Goal: Information Seeking & Learning: Understand process/instructions

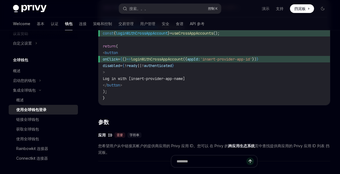
scroll to position [190, 0]
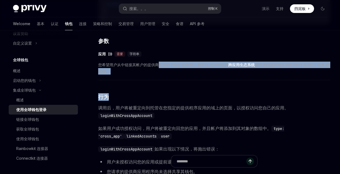
drag, startPoint x: 159, startPoint y: 61, endPoint x: 278, endPoint y: 89, distance: 122.0
click at [276, 89] on div "要提示用户使用提供商应用中的帐户登录您的应用，请使用 hook 中的方法： loginWithCrossAppAccount useCrossAppAccou…" at bounding box center [214, 115] width 232 height 434
click at [278, 89] on div "要提示用户使用提供商应用中的帐户登录您的应用，请使用 hook 中的方法： loginWithCrossAppAccount useCrossAppAccou…" at bounding box center [214, 115] width 232 height 434
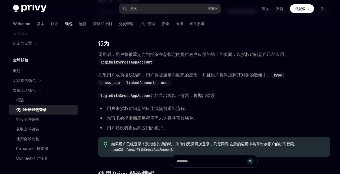
scroll to position [244, 0]
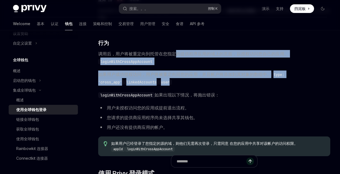
drag, startPoint x: 176, startPoint y: 49, endPoint x: 246, endPoint y: 83, distance: 78.4
click at [246, 83] on div "要提示用户使用提供商应用中的帐户登录您的应用，请使用 hook 中的方法： loginWithCrossAppAccount useCrossAppAccou…" at bounding box center [214, 61] width 232 height 434
click at [246, 83] on span "如果用户成功授权访问，用户将被重定向回您的应用，并且帐户将添加到其对象的数组中。 type: 'cross_app' linkedAccounts user" at bounding box center [214, 78] width 232 height 15
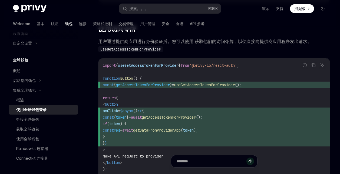
scroll to position [514, 0]
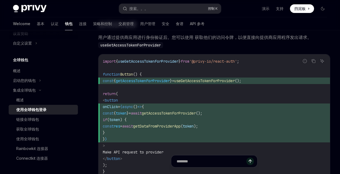
click at [185, 99] on code "import { useGetAccessTokenForProvider } from '@privy-io/react-auth' ; function …" at bounding box center [214, 116] width 223 height 117
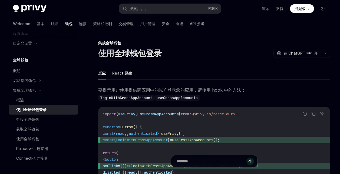
scroll to position [0, 0]
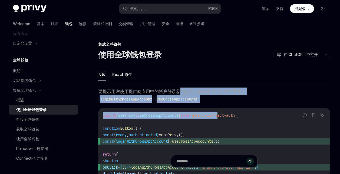
drag, startPoint x: 181, startPoint y: 93, endPoint x: 230, endPoint y: 103, distance: 50.1
drag, startPoint x: 230, startPoint y: 103, endPoint x: 167, endPoint y: 89, distance: 64.4
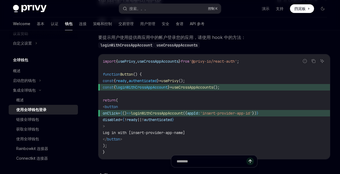
click at [250, 124] on code "import { usePrivy , useCrossAppAccounts } from '@privy-io/react-auth' ; functio…" at bounding box center [214, 106] width 223 height 97
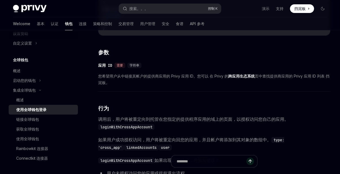
scroll to position [162, 0]
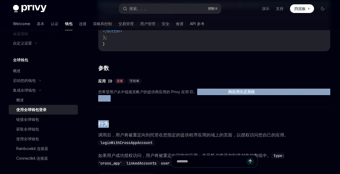
drag, startPoint x: 197, startPoint y: 87, endPoint x: 244, endPoint y: 115, distance: 55.2
click at [243, 116] on div "要提示用户使用提供商应用中的帐户登录您的应用，请使用 hook 中的方法： loginWithCrossAppAccount useCrossAppAccou…" at bounding box center [214, 142] width 232 height 434
click at [244, 115] on div "要提示用户使用提供商应用中的帐户登录您的应用，请使用 hook 中的方法： loginWithCrossAppAccount useCrossAppAccou…" at bounding box center [214, 142] width 232 height 434
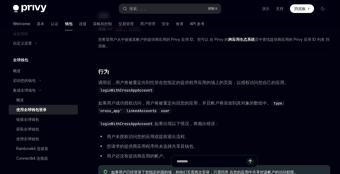
scroll to position [217, 0]
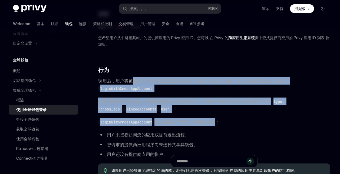
drag, startPoint x: 132, startPoint y: 78, endPoint x: 222, endPoint y: 118, distance: 98.9
click at [220, 118] on div "要提示用户使用提供商应用中的帐户登录您的应用，请使用 hook 中的方法： loginWithCrossAppAccount useCrossAppAccou…" at bounding box center [214, 88] width 232 height 434
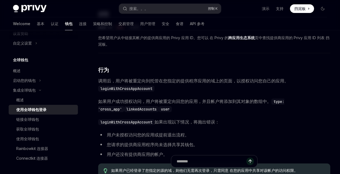
click at [234, 119] on span "loginWithCrossAppAccount 如果出现以下情况，将抛出错误：" at bounding box center [214, 122] width 232 height 8
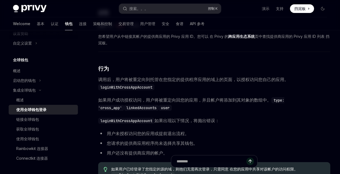
scroll to position [325, 0]
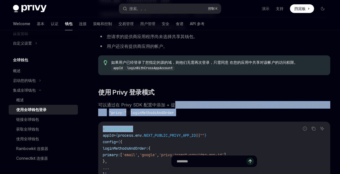
drag, startPoint x: 174, startPoint y: 100, endPoint x: 190, endPoint y: 117, distance: 23.0
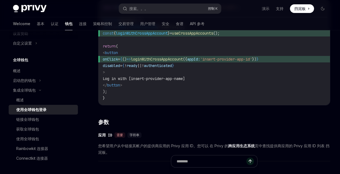
scroll to position [0, 0]
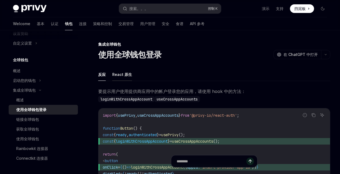
click at [115, 74] on font "React 原生" at bounding box center [122, 74] width 20 height 6
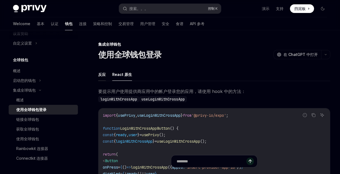
click at [100, 71] on font "反应" at bounding box center [102, 74] width 8 height 6
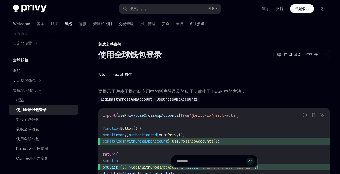
click at [120, 73] on font "React 原生" at bounding box center [122, 74] width 20 height 6
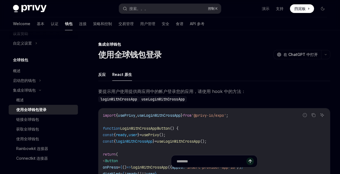
click at [106, 73] on ul "反应 React 原生" at bounding box center [214, 74] width 232 height 13
click at [103, 72] on font "反应" at bounding box center [102, 74] width 8 height 6
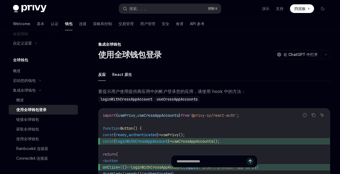
click at [236, 80] on ul "反应 React 原生" at bounding box center [214, 74] width 232 height 13
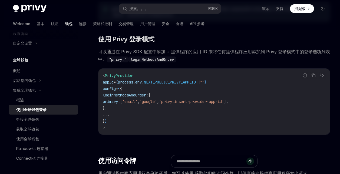
scroll to position [379, 0]
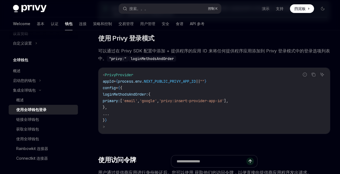
drag, startPoint x: 117, startPoint y: 93, endPoint x: 132, endPoint y: 111, distance: 23.8
click at [120, 107] on code "< PrivyProvider appId = { process . env . NEXT_PUBLIC_PRIVY_APP_ID || "" } conf…" at bounding box center [214, 101] width 223 height 58
copy code "loginMethodsAndOrder: { primary: [ 'email' , 'google' , 'privy:insert-provider-…"
click at [158, 115] on code "< PrivyProvider appId = { process . env . NEXT_PUBLIC_PRIVY_APP_ID || "" } conf…" at bounding box center [214, 101] width 223 height 58
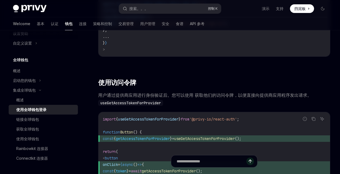
scroll to position [460, 0]
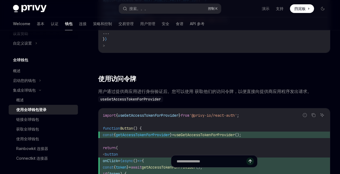
click at [31, 7] on img at bounding box center [30, 9] width 34 height 8
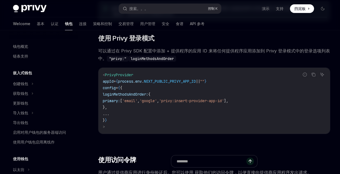
drag, startPoint x: 122, startPoint y: 107, endPoint x: 117, endPoint y: 95, distance: 13.2
click at [117, 95] on code "< PrivyProvider appId = { process . env . NEXT_PUBLIC_PRIVY_APP_ID || "" } conf…" at bounding box center [214, 101] width 223 height 58
drag, startPoint x: 167, startPoint y: 118, endPoint x: 179, endPoint y: 118, distance: 12.5
click at [167, 118] on code "< PrivyProvider appId = { process . env . NEXT_PUBLIC_PRIVY_APP_ID || "" } conf…" at bounding box center [214, 101] width 223 height 58
drag, startPoint x: 202, startPoint y: 99, endPoint x: 256, endPoint y: 103, distance: 53.5
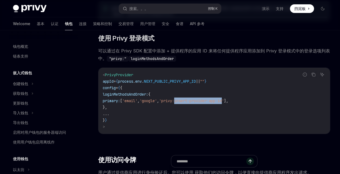
click at [224, 100] on span "'privy:insert-provider-app-id'" at bounding box center [191, 101] width 65 height 5
click at [198, 92] on code "< PrivyProvider appId = { process . env . NEXT_PUBLIC_PRIVY_APP_ID || "" } conf…" at bounding box center [214, 101] width 223 height 58
drag, startPoint x: 120, startPoint y: 105, endPoint x: 112, endPoint y: 89, distance: 17.8
click at [112, 89] on code "< PrivyProvider appId = { process . env . NEXT_PUBLIC_PRIVY_APP_ID || "" } conf…" at bounding box center [214, 101] width 223 height 58
copy code "config = { { loginMethodsAndOrder: { primary: [ 'email' , 'google' , 'privy:ins…"
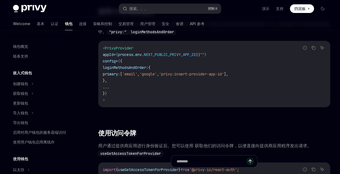
scroll to position [406, 0]
click at [162, 87] on code "< PrivyProvider appId = { process . env . NEXT_PUBLIC_PRIVY_APP_ID || "" } conf…" at bounding box center [214, 74] width 223 height 58
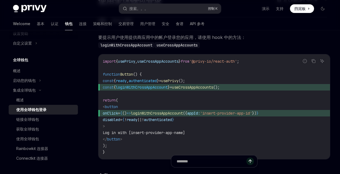
scroll to position [359, 0]
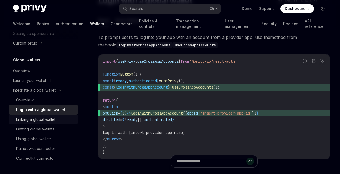
click at [40, 121] on div "Linking a global wallet" at bounding box center [35, 119] width 39 height 6
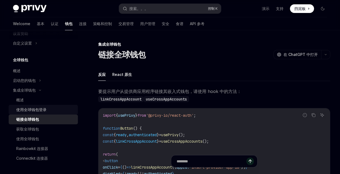
click at [42, 110] on div "使用全球钱包登录" at bounding box center [31, 110] width 30 height 6
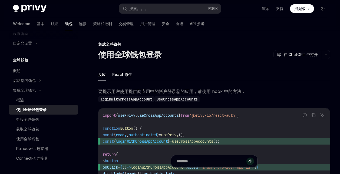
type textarea "*"
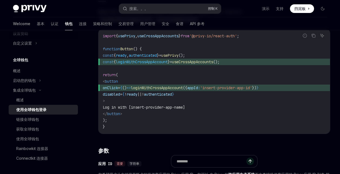
scroll to position [81, 0]
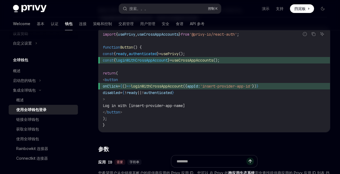
click at [239, 74] on code "import { usePrivy , useCrossAppAccounts } from '@privy-io/react-auth' ; functio…" at bounding box center [214, 79] width 223 height 97
click at [240, 70] on code "import { usePrivy , useCrossAppAccounts } from '@privy-io/react-auth' ; functio…" at bounding box center [214, 79] width 223 height 97
click at [173, 77] on code "import { usePrivy , useCrossAppAccounts } from '@privy-io/react-auth' ; functio…" at bounding box center [214, 79] width 223 height 97
click at [160, 42] on code "import { usePrivy , useCrossAppAccounts } from '@privy-io/react-auth' ; functio…" at bounding box center [214, 79] width 223 height 97
click at [248, 64] on code "import { usePrivy , useCrossAppAccounts } from '@privy-io/react-auth' ; functio…" at bounding box center [214, 79] width 223 height 97
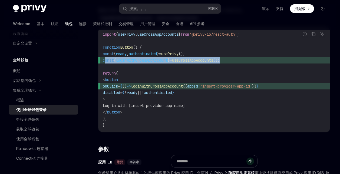
drag, startPoint x: 239, startPoint y: 58, endPoint x: 106, endPoint y: 60, distance: 132.7
click at [106, 60] on span "const { loginWithCrossAppAccount } = useCrossAppAccounts ();" at bounding box center [214, 60] width 223 height 6
copy span "const { loginWithCrossAppAccount } = useCrossAppAccounts ();"
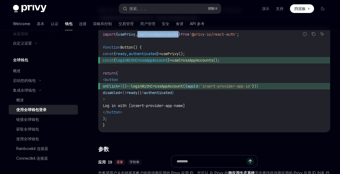
drag, startPoint x: 144, startPoint y: 34, endPoint x: 187, endPoint y: 34, distance: 43.3
click at [187, 34] on span "import { usePrivy , useCrossAppAccounts } from '@privy-io/react-auth' ;" at bounding box center [171, 34] width 136 height 5
copy span "useCrossAppAccounts"
click at [234, 102] on code "import { usePrivy , useCrossAppAccounts } from '@privy-io/react-auth' ; functio…" at bounding box center [214, 79] width 223 height 97
click at [253, 104] on code "import { usePrivy , useCrossAppAccounts } from '@privy-io/react-auth' ; functio…" at bounding box center [214, 79] width 223 height 97
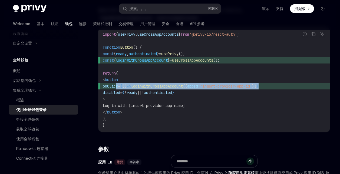
drag, startPoint x: 289, startPoint y: 86, endPoint x: 142, endPoint y: 91, distance: 146.6
click at [116, 86] on span "onClick = { () => loginWithCrossAppAccount ({ appId: 'insert-provider-app-id' }…" at bounding box center [214, 86] width 223 height 6
copy span "onClick = { () => loginWithCrossAppAccount ({ appId: 'insert-provider-app-id' }…"
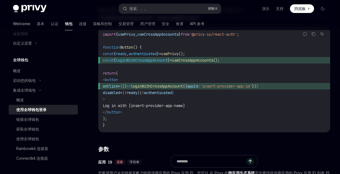
click at [186, 114] on code "import { usePrivy , useCrossAppAccounts } from '@privy-io/react-auth' ; functio…" at bounding box center [214, 79] width 223 height 97
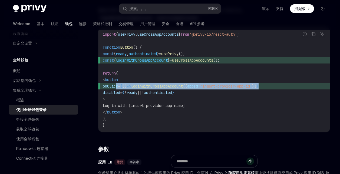
drag, startPoint x: 289, startPoint y: 86, endPoint x: 141, endPoint y: 95, distance: 148.1
click at [116, 85] on span "onClick = { () => loginWithCrossAppAccount ({ appId: 'insert-provider-app-id' }…" at bounding box center [214, 86] width 223 height 6
copy span "onClick = { () => loginWithCrossAppAccount ({ appId: 'insert-provider-app-id' }…"
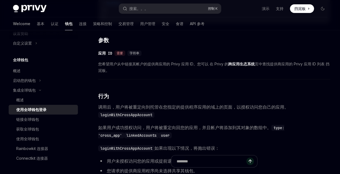
scroll to position [190, 0]
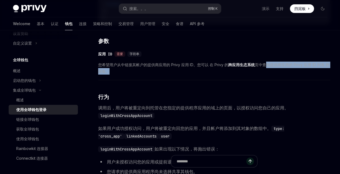
drag, startPoint x: 268, startPoint y: 64, endPoint x: 279, endPoint y: 76, distance: 15.9
click at [279, 76] on div "​ 应用 ID 需要 字符串 您希望用户从中链接其帐户的提供商应用的 Privy 应用 ID。您可以 在 Privy 的 跨应用生态系统 页中查找提供商应用的…" at bounding box center [214, 64] width 232 height 32
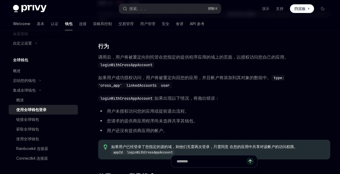
scroll to position [244, 0]
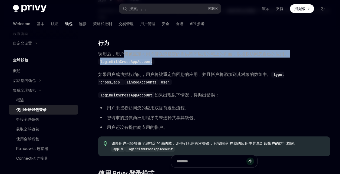
drag, startPoint x: 125, startPoint y: 53, endPoint x: 187, endPoint y: 63, distance: 61.9
click at [187, 63] on span "调用后，用户将被重定向到托管在您指定的提供程序应用的域上的页面，以授权访问您自己的应用。 loginWithCrossAppAccount" at bounding box center [214, 57] width 232 height 15
drag, startPoint x: 152, startPoint y: 58, endPoint x: 110, endPoint y: 52, distance: 42.7
click at [110, 52] on span "调用后，用户将被重定向到托管在您指定的提供程序应用的域上的页面，以授权访问您自己的应用。 loginWithCrossAppAccount" at bounding box center [214, 57] width 232 height 15
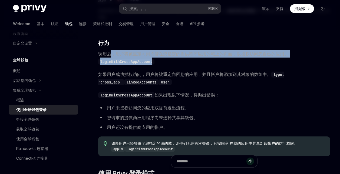
click at [164, 64] on span "调用后，用户将被重定向到托管在您指定的提供程序应用的域上的页面，以授权访问您自己的应用。 loginWithCrossAppAccount" at bounding box center [214, 57] width 232 height 15
drag, startPoint x: 164, startPoint y: 64, endPoint x: 112, endPoint y: 54, distance: 52.9
click at [112, 54] on span "调用后，用户将被重定向到托管在您指定的提供程序应用的域上的页面，以授权访问您自己的应用。 loginWithCrossAppAccount" at bounding box center [214, 57] width 232 height 15
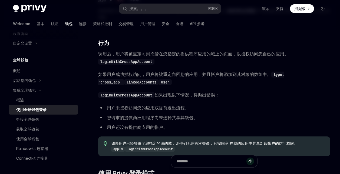
click at [167, 66] on div "要提示用户使用提供商应用中的帐户登录您的应用，请使用 hook 中的方法： loginWithCrossAppAccount useCrossAppAccou…" at bounding box center [214, 61] width 232 height 434
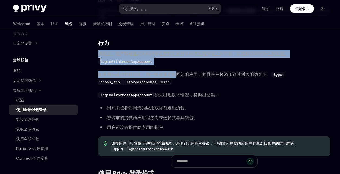
drag, startPoint x: 167, startPoint y: 66, endPoint x: 98, endPoint y: 53, distance: 70.7
click at [98, 53] on div "集成全球钱包 使用全球钱包登录 开放人工智能 在 ChatGPT 中打开 开放人工智能 Open in ChatGPT 反应 React 原生 要提示用户使用…" at bounding box center [164, 167] width 336 height 740
click at [169, 66] on div "要提示用户使用提供商应用中的帐户登录您的应用，请使用 hook 中的方法： loginWithCrossAppAccount useCrossAppAccou…" at bounding box center [214, 61] width 232 height 434
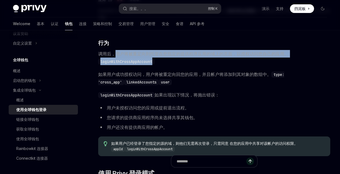
drag, startPoint x: 163, startPoint y: 63, endPoint x: 116, endPoint y: 53, distance: 48.3
click at [116, 53] on span "调用后，用户将被重定向到托管在您指定的提供程序应用的域上的页面，以授权访问您自己的应用。 loginWithCrossAppAccount" at bounding box center [214, 57] width 232 height 15
click at [169, 61] on span "调用后，用户将被重定向到托管在您指定的提供程序应用的域上的页面，以授权访问您自己的应用。 loginWithCrossAppAccount" at bounding box center [214, 57] width 232 height 15
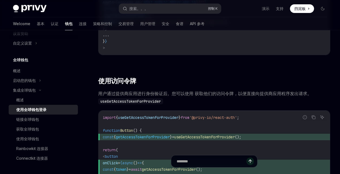
scroll to position [487, 0]
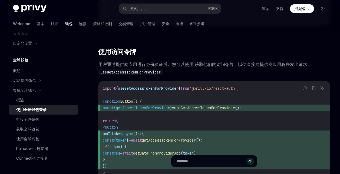
click at [207, 120] on code "import { useGetAccessTokenForProvider } from '@privy-io/react-auth' ; function …" at bounding box center [214, 143] width 223 height 117
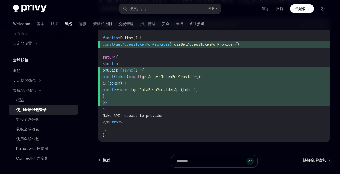
scroll to position [556, 0]
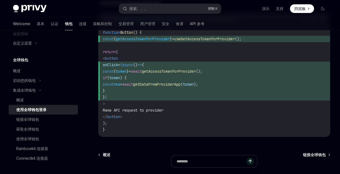
click at [224, 75] on span "const { token } = await getAccessTokenForProvider ();" at bounding box center [214, 71] width 223 height 6
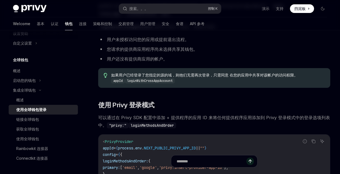
scroll to position [259, 0]
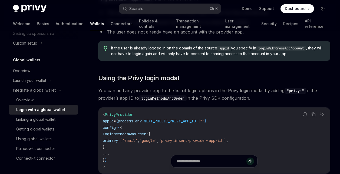
scroll to position [372, 0]
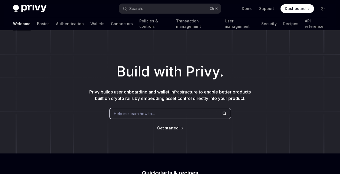
click at [325, 75] on h1 "Build with Privy." at bounding box center [170, 71] width 323 height 21
click at [301, 3] on div "Privy Docs home page Search... Ctrl K Demo Support Dashboard Dashboard Search..." at bounding box center [170, 8] width 314 height 17
click at [301, 5] on span at bounding box center [298, 8] width 34 height 9
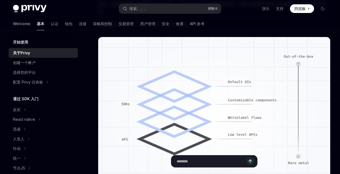
scroll to position [272, 0]
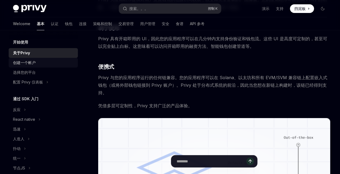
click at [41, 64] on div "创建一个帐户" at bounding box center [44, 63] width 62 height 6
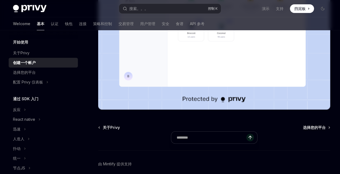
scroll to position [184, 0]
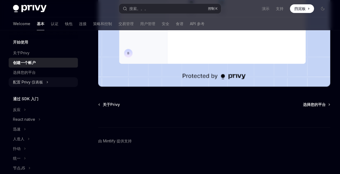
click at [29, 81] on div "配置 Privy 仪表板" at bounding box center [28, 82] width 30 height 6
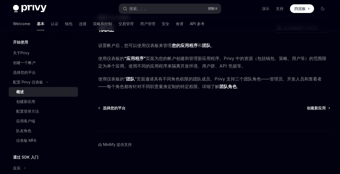
scroll to position [30, 0]
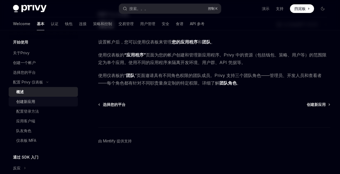
click at [33, 100] on div "创建新应用" at bounding box center [25, 102] width 19 height 6
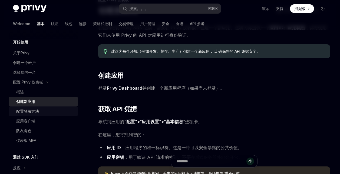
scroll to position [45, 0]
click at [39, 113] on div "配置登录方法" at bounding box center [45, 111] width 58 height 6
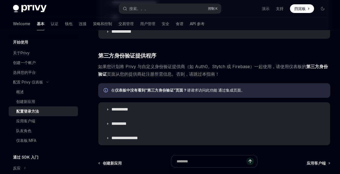
scroll to position [298, 0]
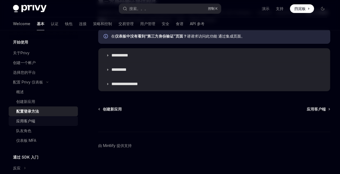
click at [26, 121] on div "应用客户端" at bounding box center [25, 121] width 19 height 6
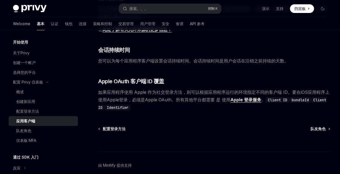
scroll to position [227, 0]
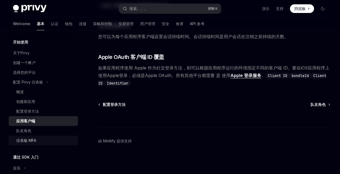
click at [28, 140] on div "仪表板 MFA" at bounding box center [26, 141] width 20 height 6
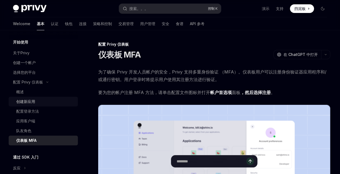
scroll to position [54, 0]
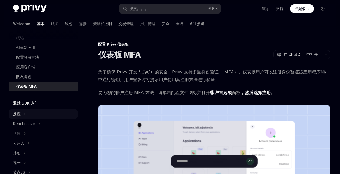
click at [18, 115] on div "反应" at bounding box center [17, 114] width 8 height 6
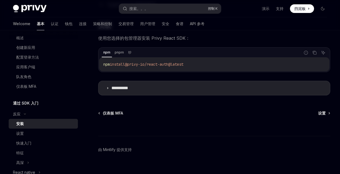
scroll to position [99, 0]
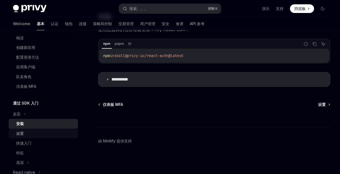
click at [39, 136] on div "设置" at bounding box center [45, 134] width 58 height 6
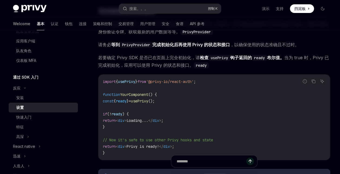
scroll to position [81, 0]
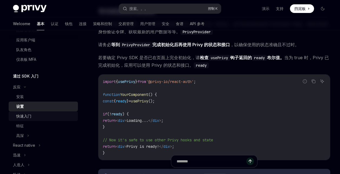
click at [30, 114] on div "快速入门" at bounding box center [23, 116] width 15 height 6
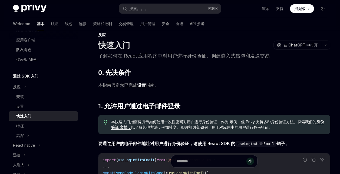
scroll to position [81, 0]
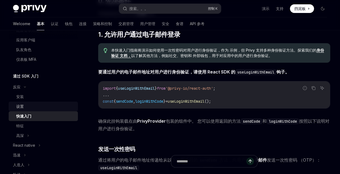
click at [28, 106] on div "设置" at bounding box center [45, 106] width 58 height 6
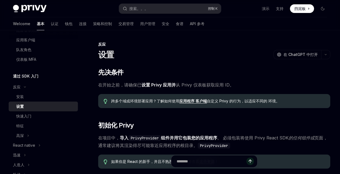
type textarea "*"
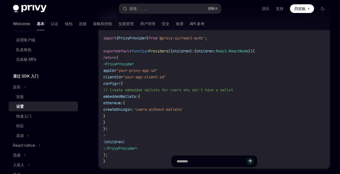
scroll to position [190, 0]
click at [214, 98] on code "'use client' ; import { PrivyProvider } from '@privy-io/react-auth' ; export de…" at bounding box center [214, 93] width 222 height 143
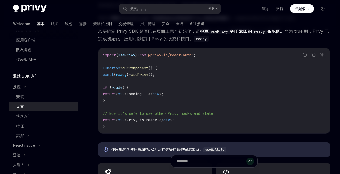
scroll to position [542, 0]
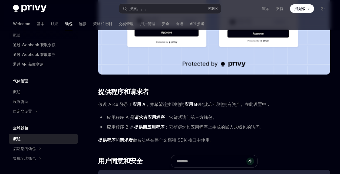
scroll to position [217, 0]
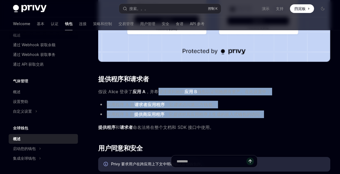
drag, startPoint x: 158, startPoint y: 89, endPoint x: 271, endPoint y: 116, distance: 116.4
click at [271, 116] on div "Privy 嵌入式钱包可以跨应用程序互作，让您轻松启动自己的 全球钱包 。在这种设置中，全球钱包培育了一个跨应用程序生态系统，用户可以轻松地将他们的钱包从一个…" at bounding box center [214, 88] width 232 height 473
click at [272, 116] on li "应用程序 B 是 提供商应用程序 ：它 提供 对其应用程序上生成的嵌入式钱包的访问。" at bounding box center [214, 115] width 232 height 8
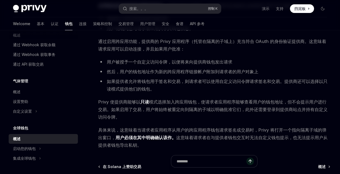
scroll to position [352, 0]
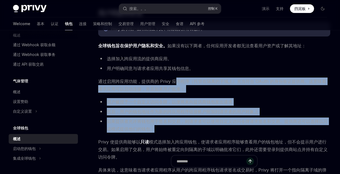
drag, startPoint x: 177, startPoint y: 80, endPoint x: 270, endPoint y: 130, distance: 104.9
click at [270, 130] on li "如果提供者允许将钱包用于签名和交易，则请求者可以使用自定义访问令牌请求签名和交易。提供商还可以选择以只读模式提供他们的钱包。" at bounding box center [214, 125] width 232 height 15
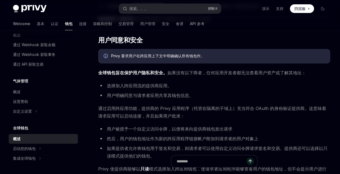
scroll to position [244, 0]
